Goal: Information Seeking & Learning: Learn about a topic

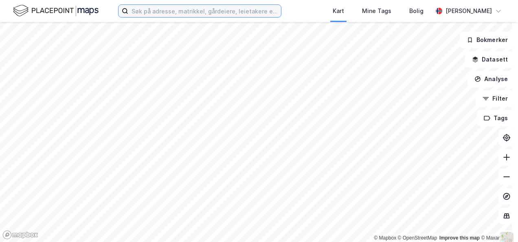
click at [153, 14] on input at bounding box center [204, 11] width 153 height 12
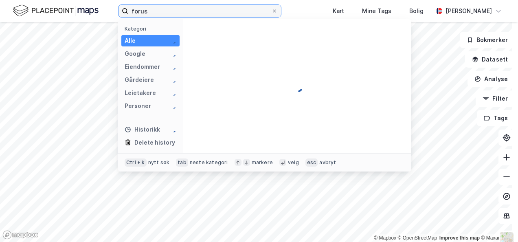
type input "forus"
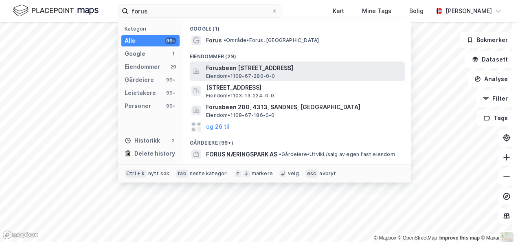
click at [221, 67] on span "Forusbeen [STREET_ADDRESS]" at bounding box center [303, 68] width 195 height 10
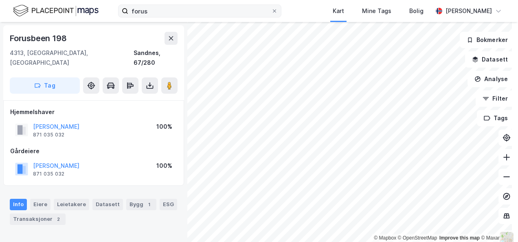
click at [286, 15] on div "forus Kart Mine Tags [PERSON_NAME] [PERSON_NAME] © Mapbox © OpenStreetMap Impro…" at bounding box center [259, 121] width 518 height 242
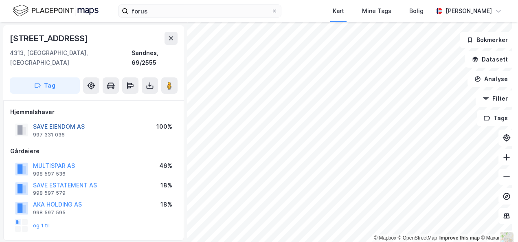
click at [0, 0] on button "SAVE EIENDOM AS" at bounding box center [0, 0] width 0 height 0
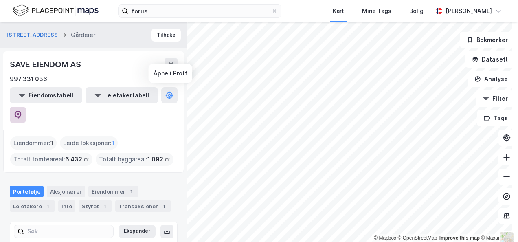
click at [22, 111] on icon at bounding box center [18, 115] width 8 height 8
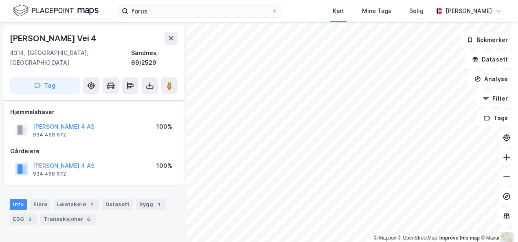
scroll to position [28, 0]
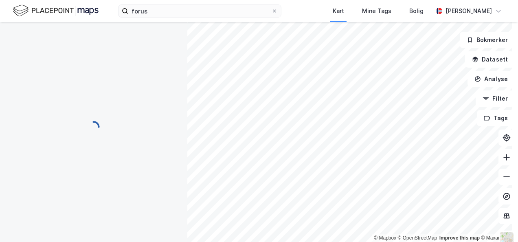
scroll to position [28, 0]
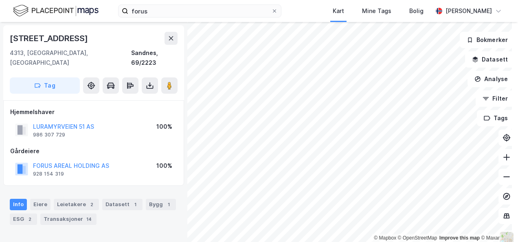
scroll to position [0, 0]
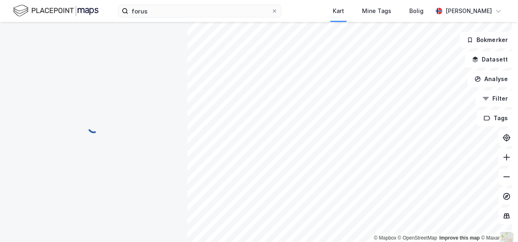
scroll to position [0, 0]
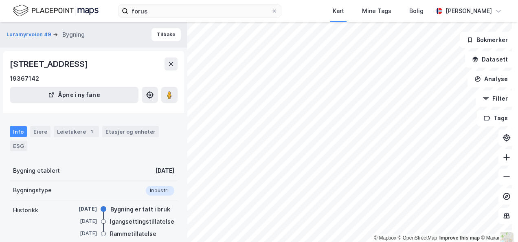
click at [352, 241] on html "forus Kart Mine Tags [PERSON_NAME] [PERSON_NAME] © Mapbox © OpenStreetMap Impro…" at bounding box center [259, 121] width 518 height 242
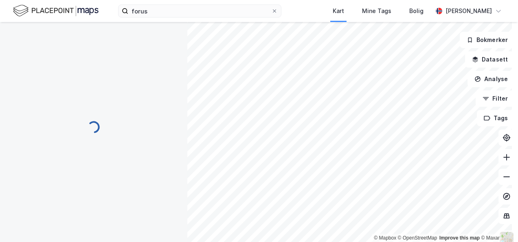
scroll to position [0, 0]
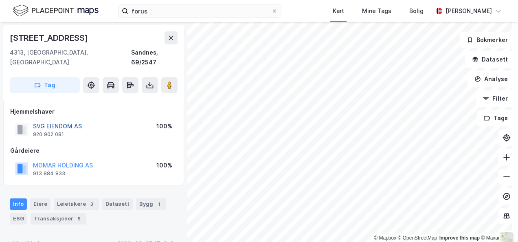
click at [0, 0] on button "SVG EIENDOM AS" at bounding box center [0, 0] width 0 height 0
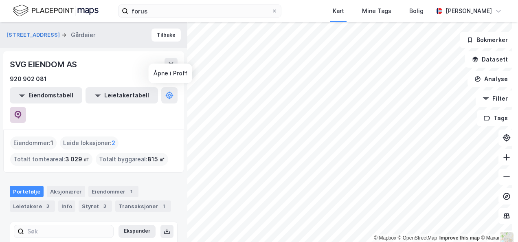
click at [22, 111] on icon at bounding box center [18, 115] width 8 height 8
